Goal: Information Seeking & Learning: Learn about a topic

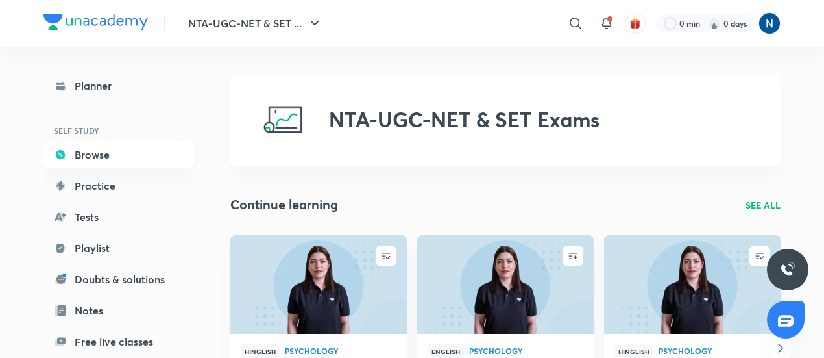
scroll to position [132, 0]
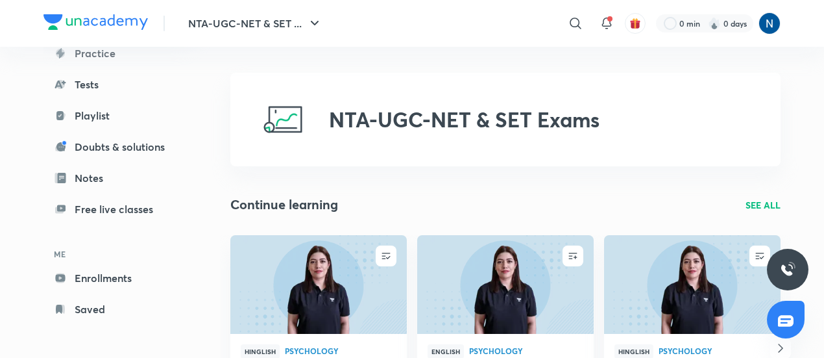
click at [123, 115] on link "Playlist" at bounding box center [118, 116] width 151 height 26
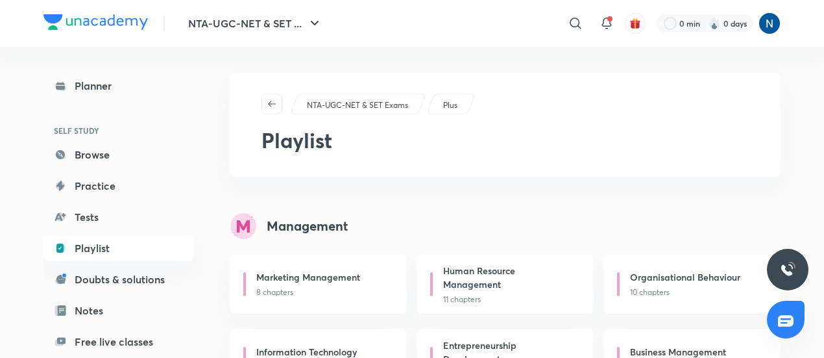
click at [103, 95] on link "Planner" at bounding box center [118, 86] width 151 height 26
